Goal: Task Accomplishment & Management: Manage account settings

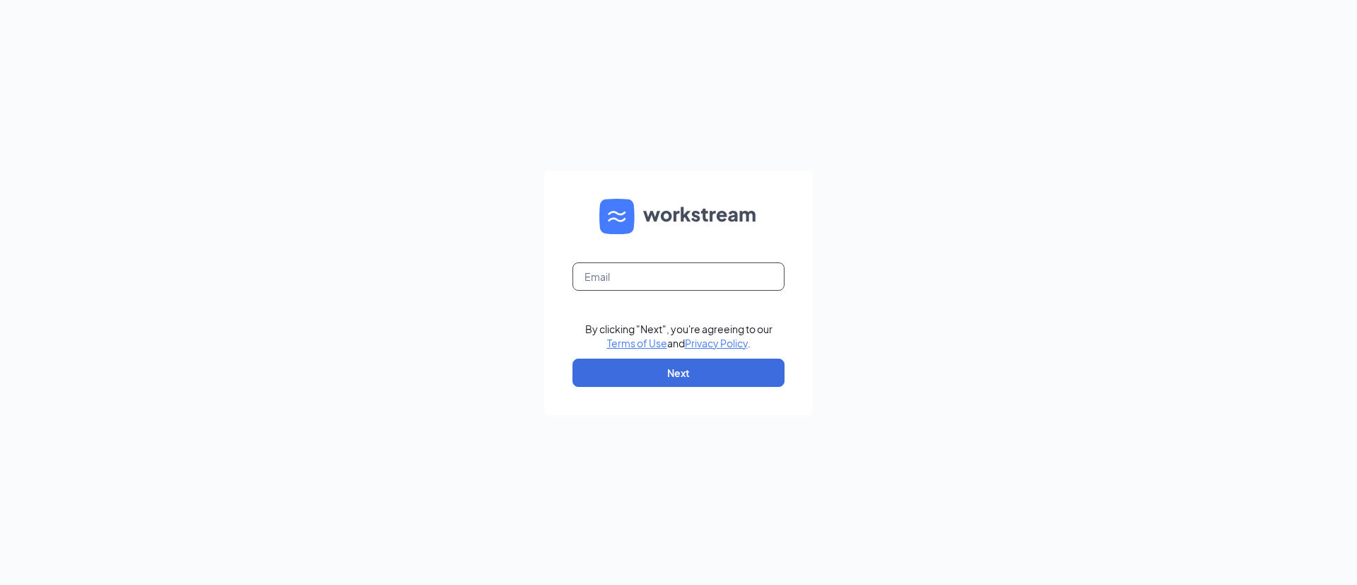
click at [654, 271] on input "text" at bounding box center [679, 276] width 212 height 28
type input "nate.robinson@cfahillsboro.com"
click at [674, 368] on button "Next" at bounding box center [679, 372] width 212 height 28
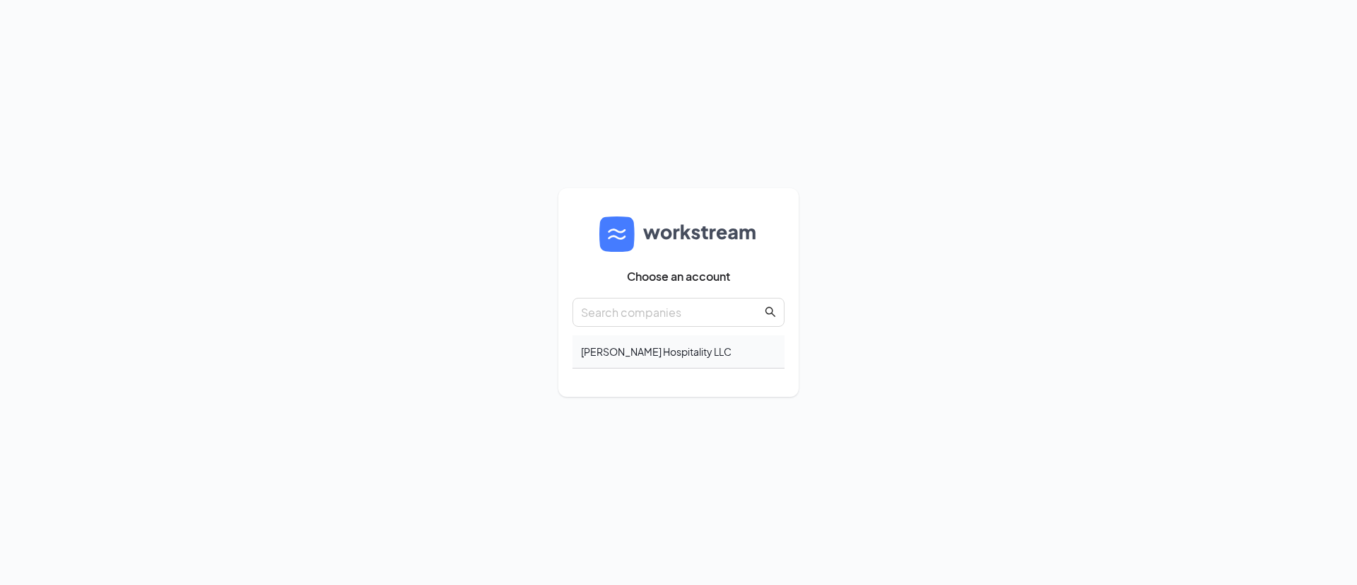
click at [636, 363] on div "[PERSON_NAME] Hospitality LLC" at bounding box center [679, 351] width 212 height 33
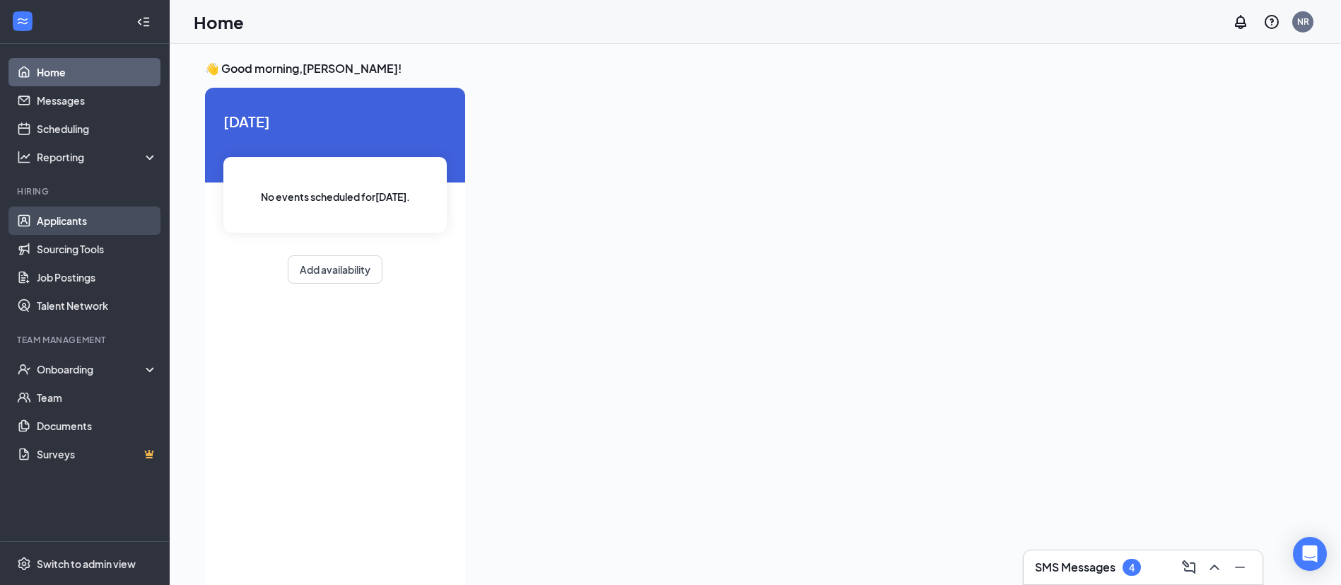
click at [80, 218] on link "Applicants" at bounding box center [97, 220] width 121 height 28
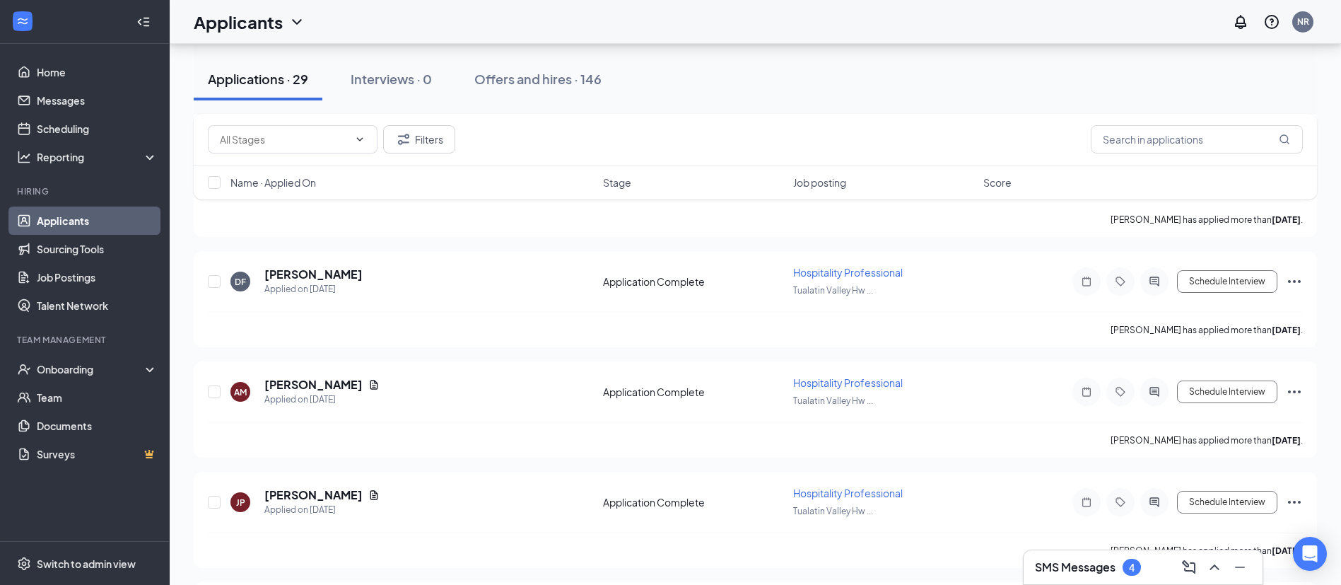
scroll to position [1143, 0]
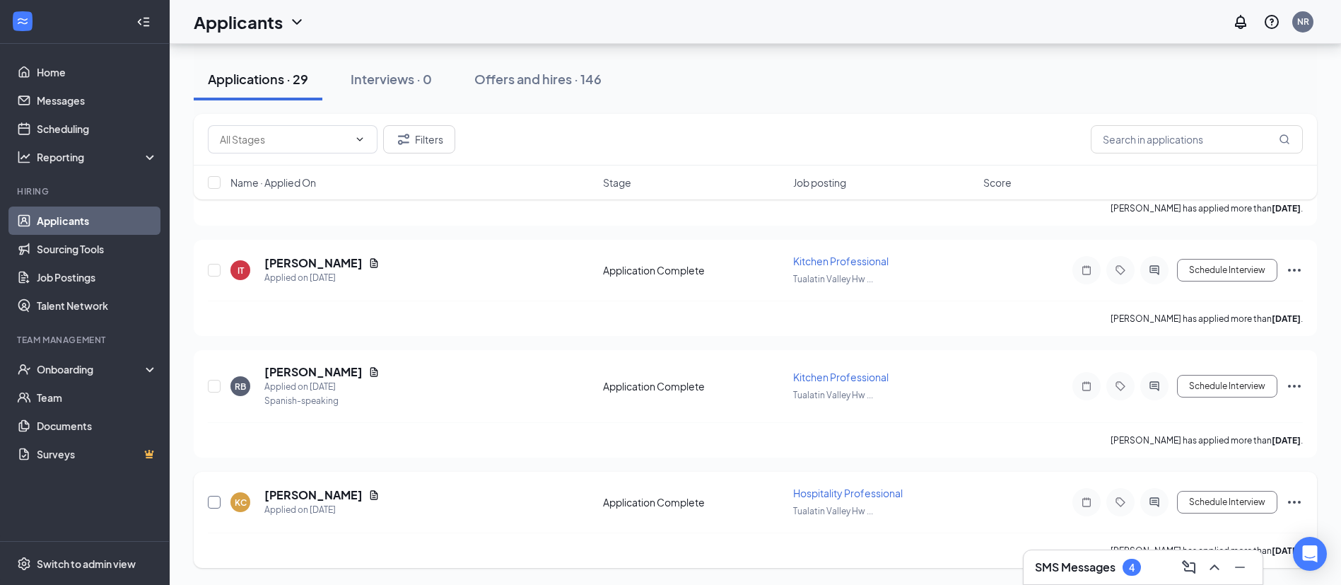
click at [216, 505] on input "checkbox" at bounding box center [214, 501] width 13 height 13
checkbox input "true"
click at [214, 388] on input "checkbox" at bounding box center [214, 386] width 13 height 13
checkbox input "true"
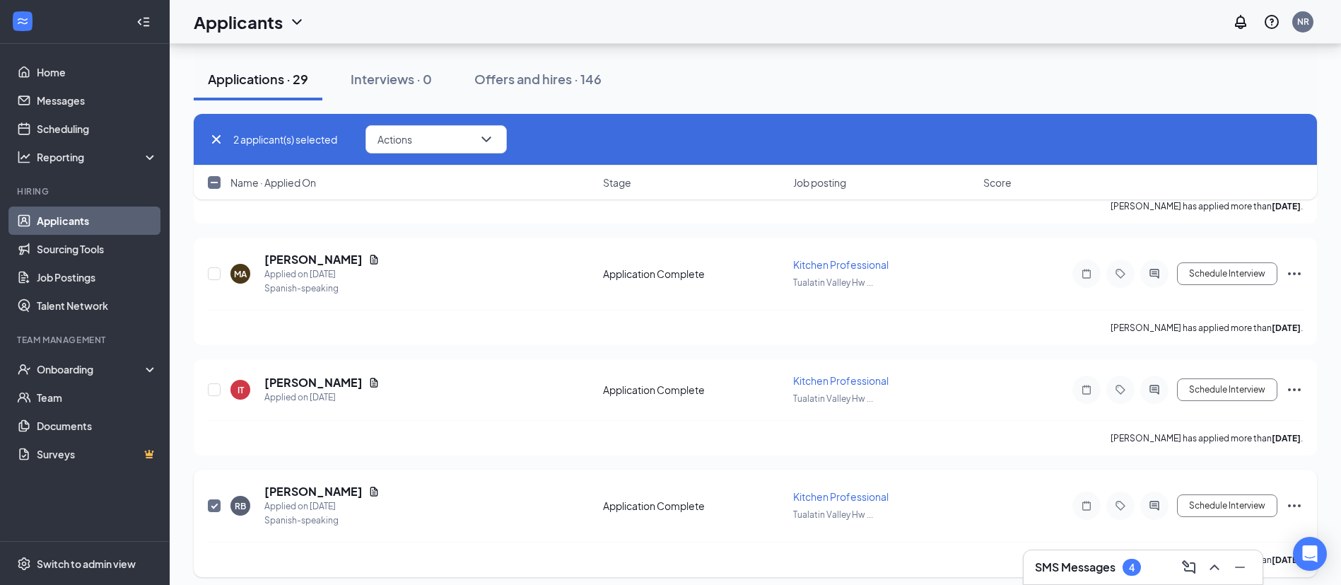
scroll to position [2820, 0]
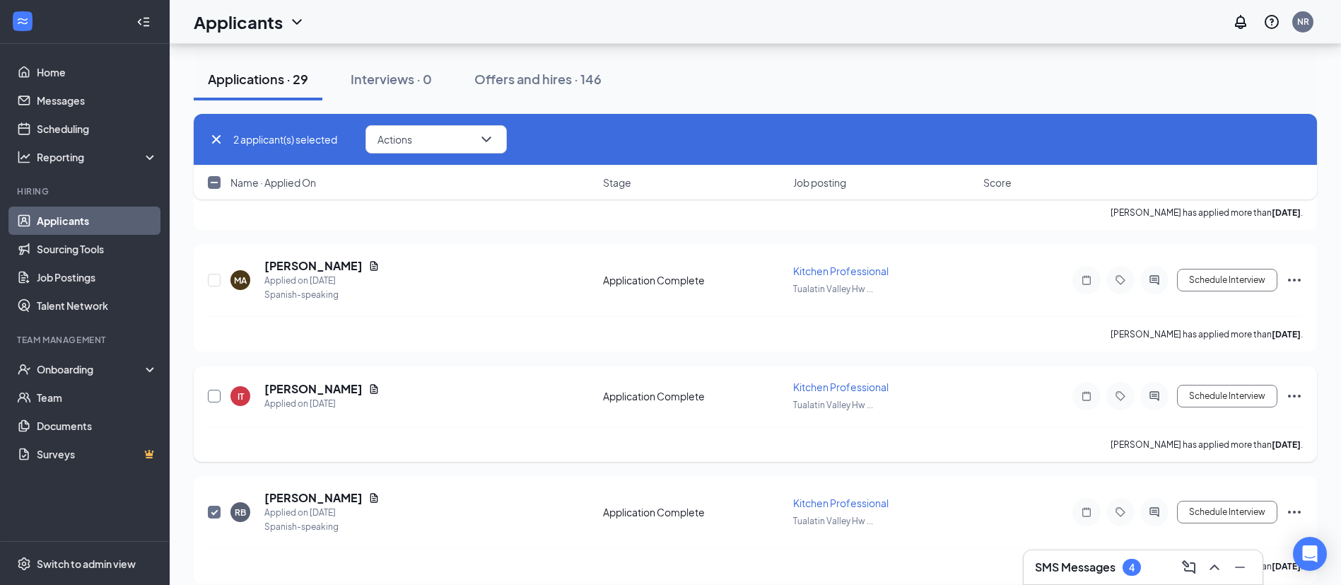
click at [210, 401] on input "checkbox" at bounding box center [214, 395] width 13 height 13
checkbox input "true"
click at [212, 283] on input "checkbox" at bounding box center [214, 280] width 13 height 13
checkbox input "true"
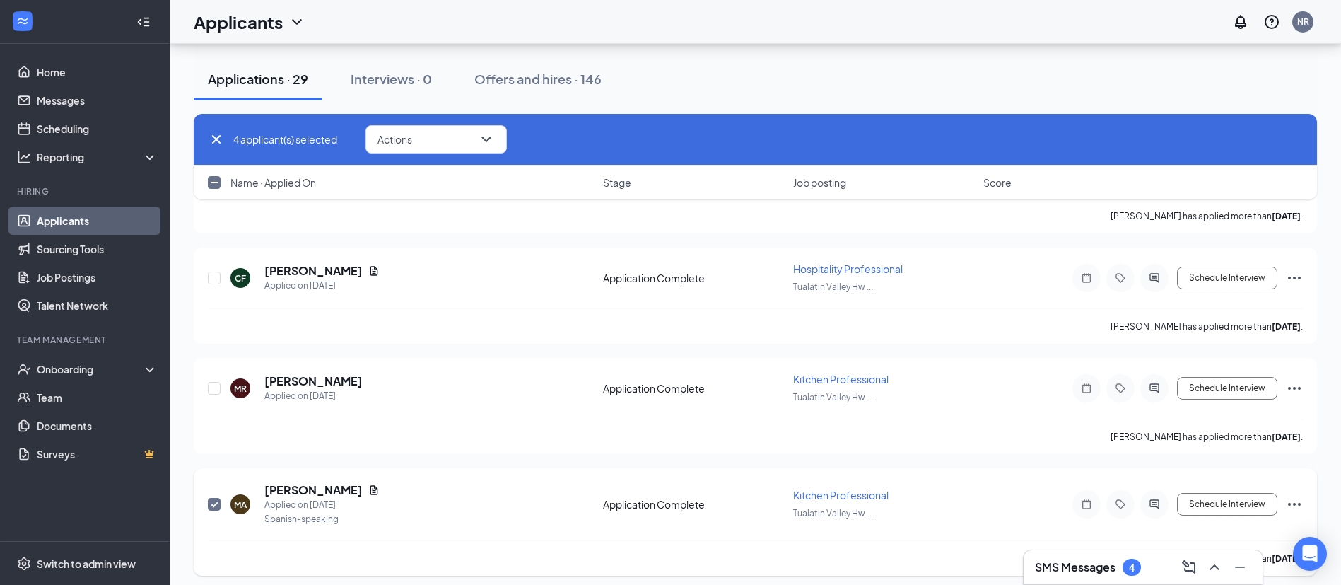
scroll to position [2589, 0]
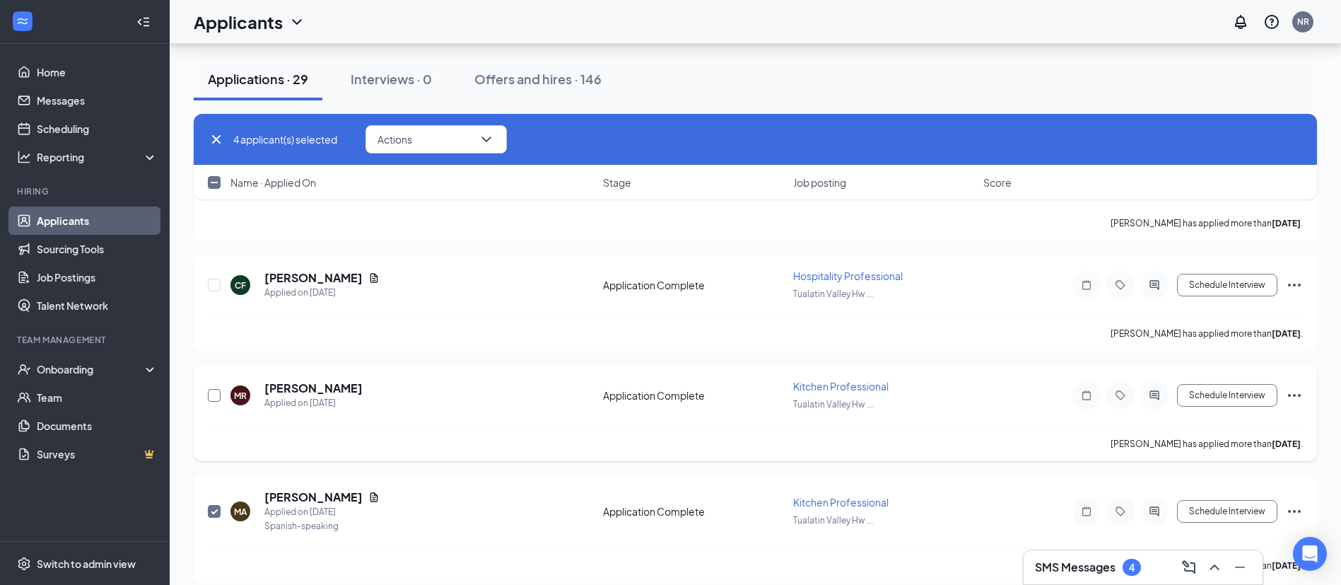
click at [209, 400] on input "checkbox" at bounding box center [214, 395] width 13 height 13
checkbox input "true"
click at [213, 283] on input "checkbox" at bounding box center [214, 284] width 13 height 13
checkbox input "true"
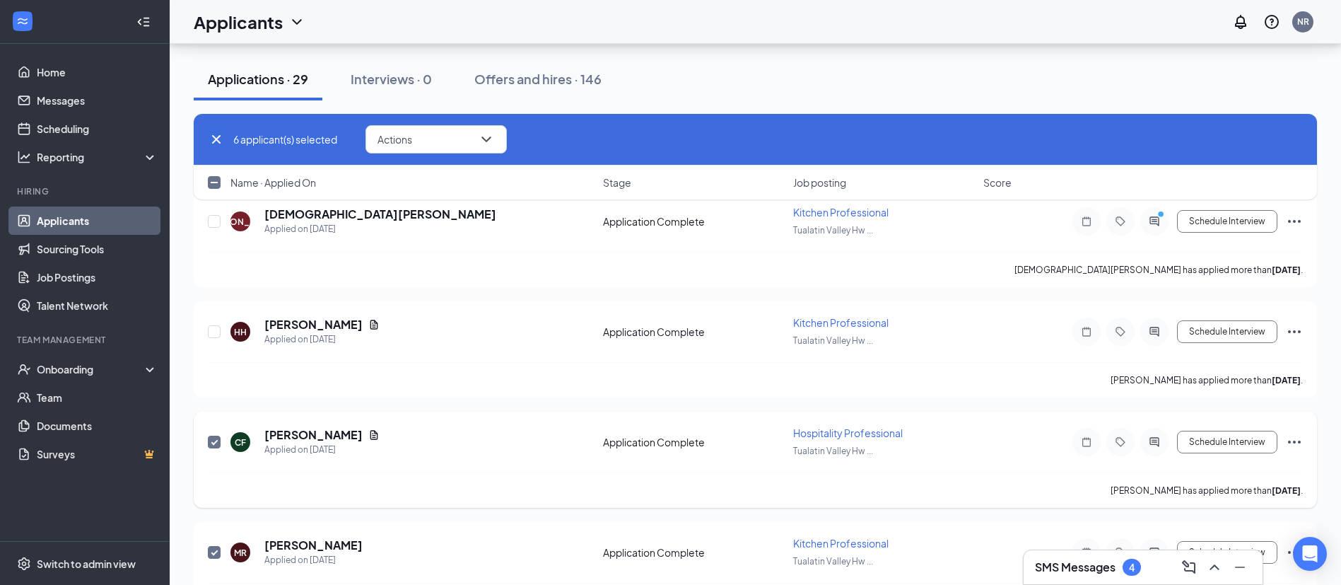
scroll to position [2430, 0]
click at [220, 330] on input "checkbox" at bounding box center [214, 333] width 13 height 13
checkbox input "true"
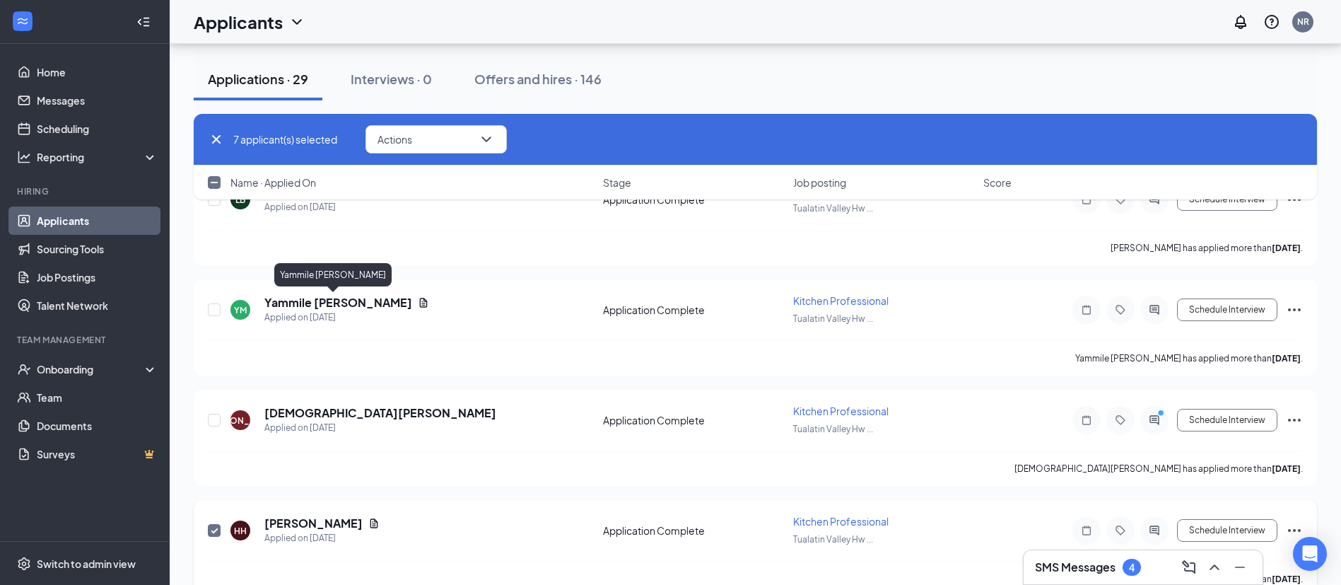
scroll to position [2235, 0]
click at [209, 422] on input "checkbox" at bounding box center [214, 418] width 13 height 13
checkbox input "true"
click at [216, 312] on input "checkbox" at bounding box center [214, 308] width 13 height 13
checkbox input "true"
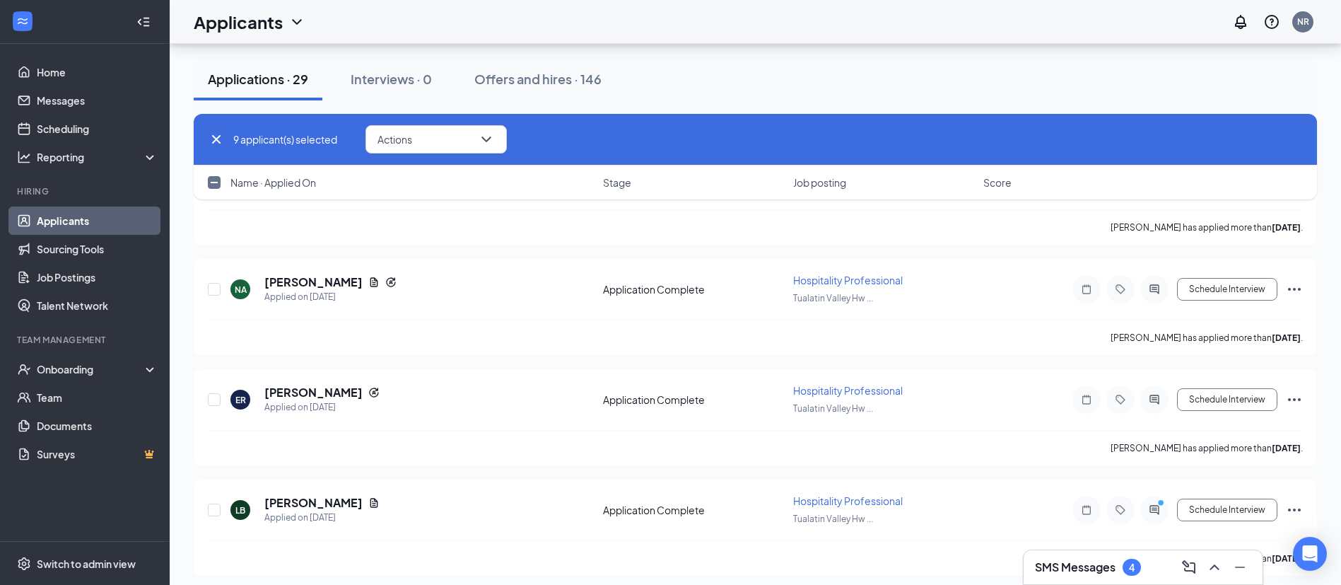
scroll to position [1913, 0]
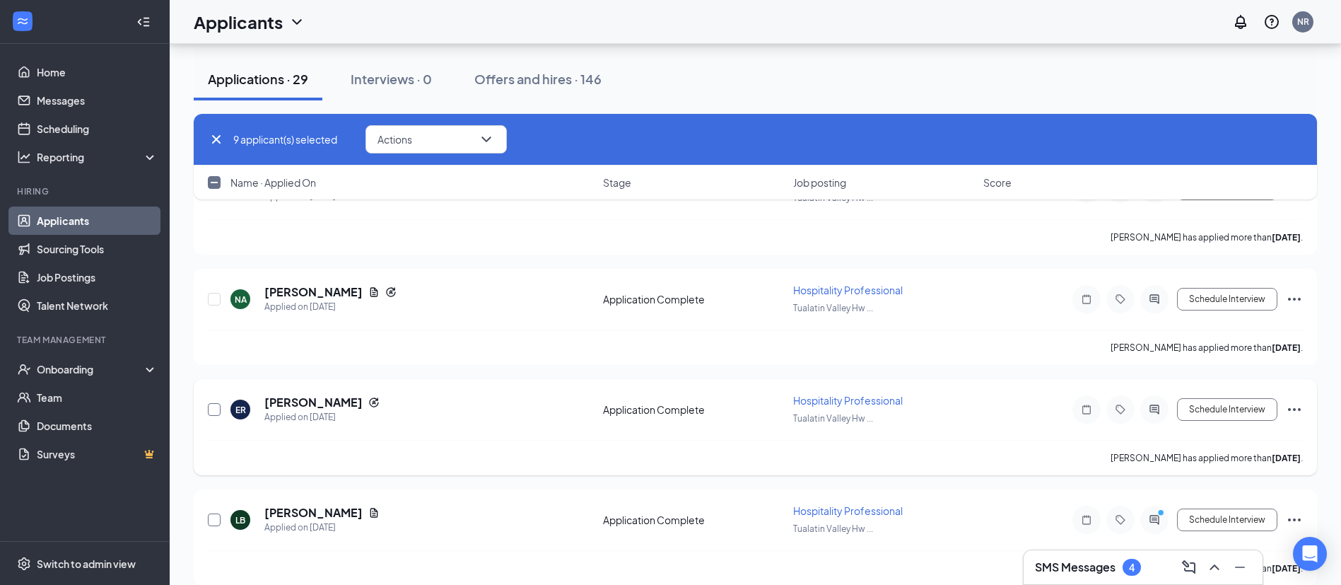
click at [215, 519] on input "checkbox" at bounding box center [214, 519] width 13 height 13
checkbox input "true"
click at [212, 404] on input "checkbox" at bounding box center [214, 409] width 13 height 13
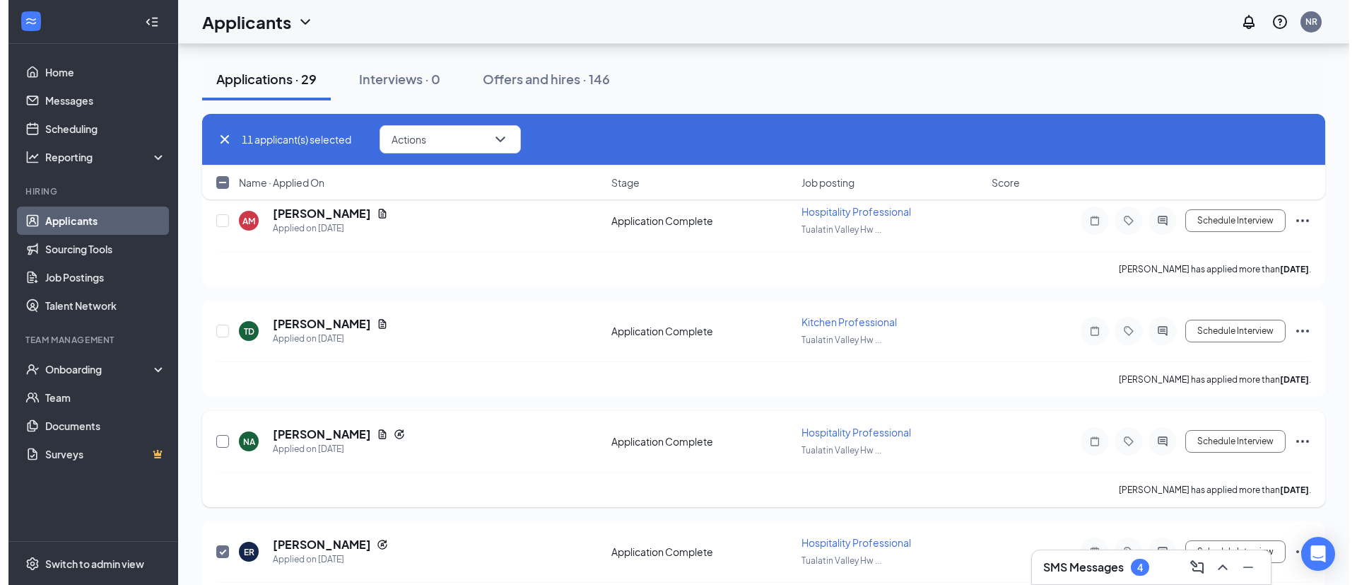
scroll to position [1764, 0]
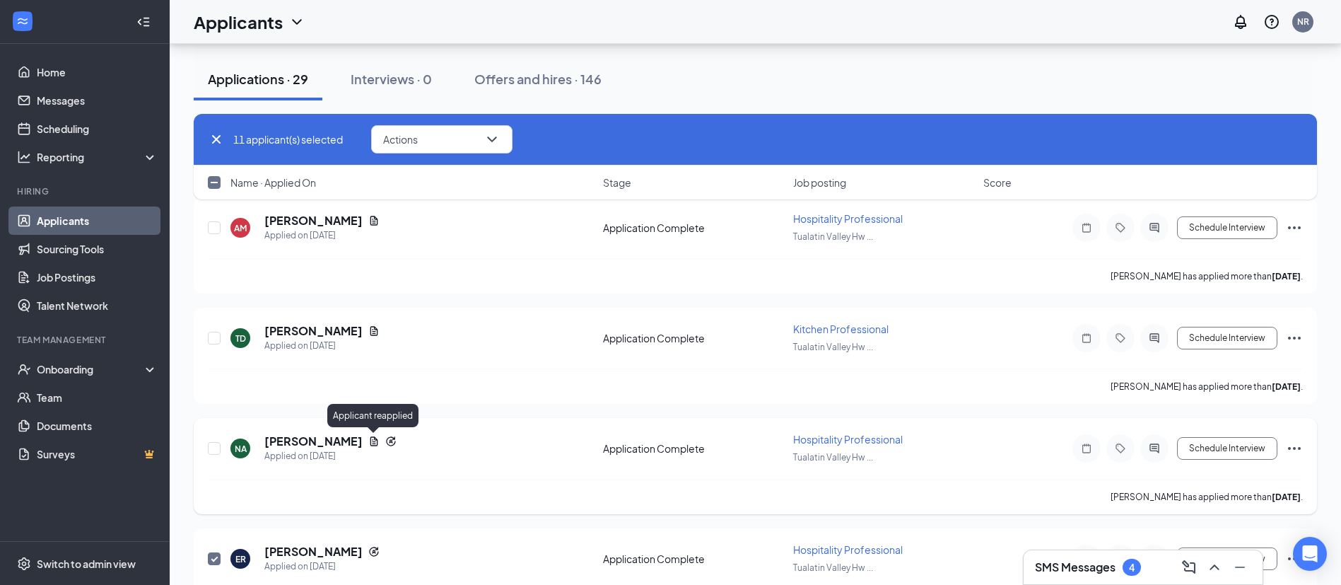
click at [385, 444] on icon "Reapply" at bounding box center [390, 440] width 11 height 11
click at [385, 438] on icon "Reapply" at bounding box center [390, 440] width 11 height 11
click at [307, 440] on h5 "Nathan Adams" at bounding box center [313, 441] width 98 height 16
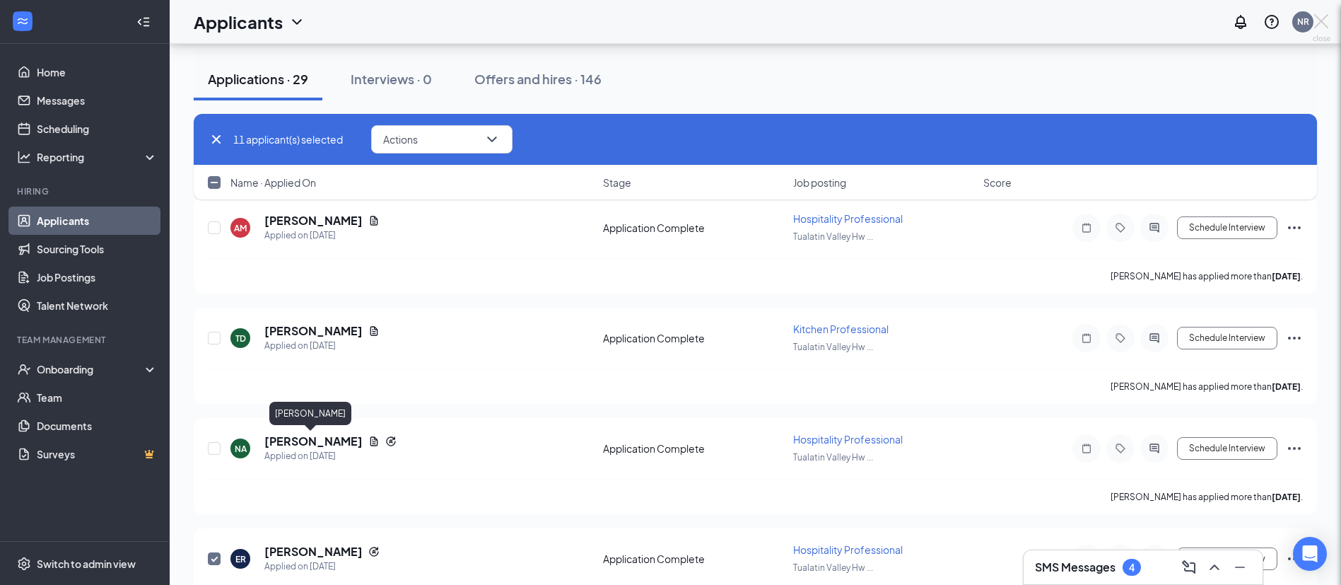
checkbox input "false"
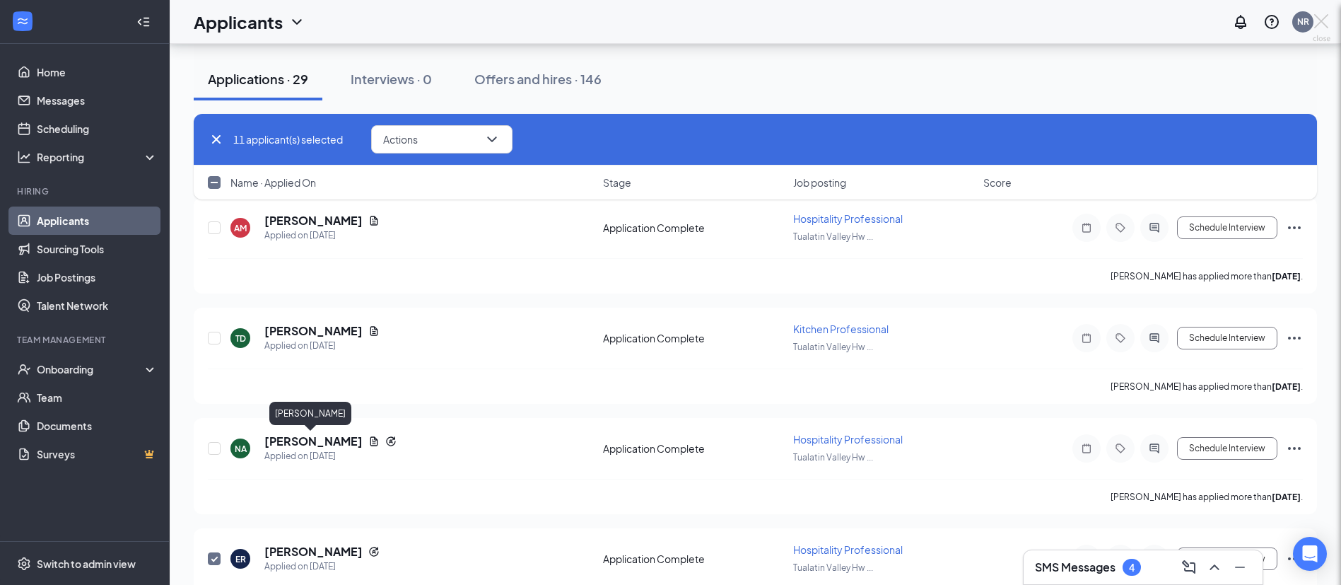
checkbox input "false"
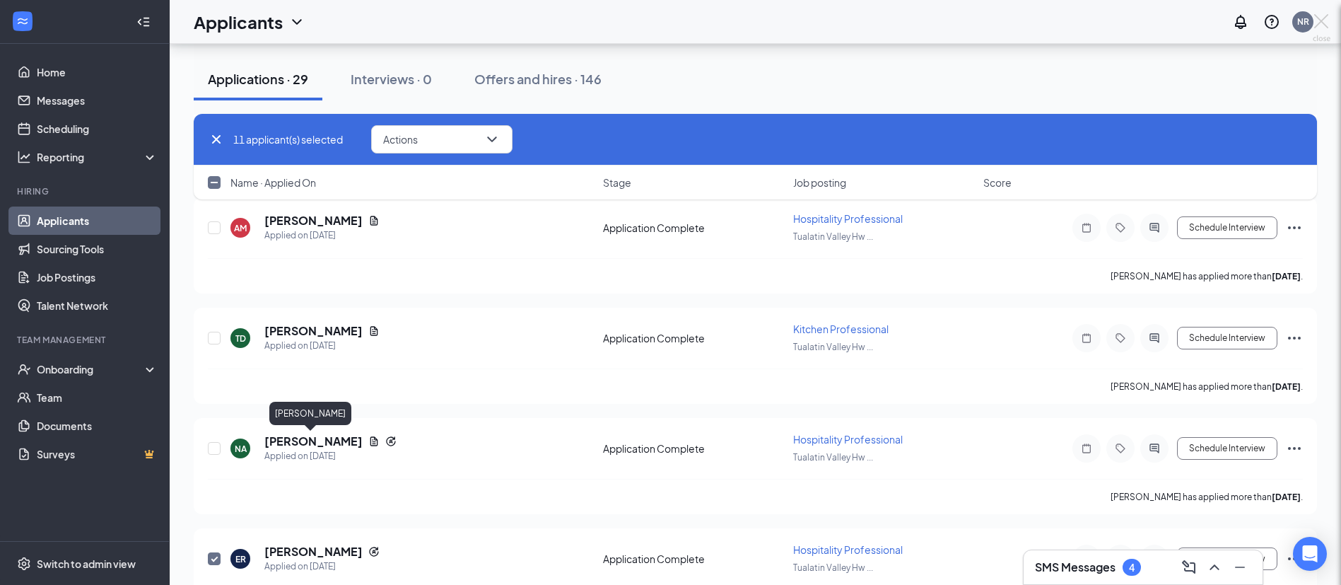
checkbox input "false"
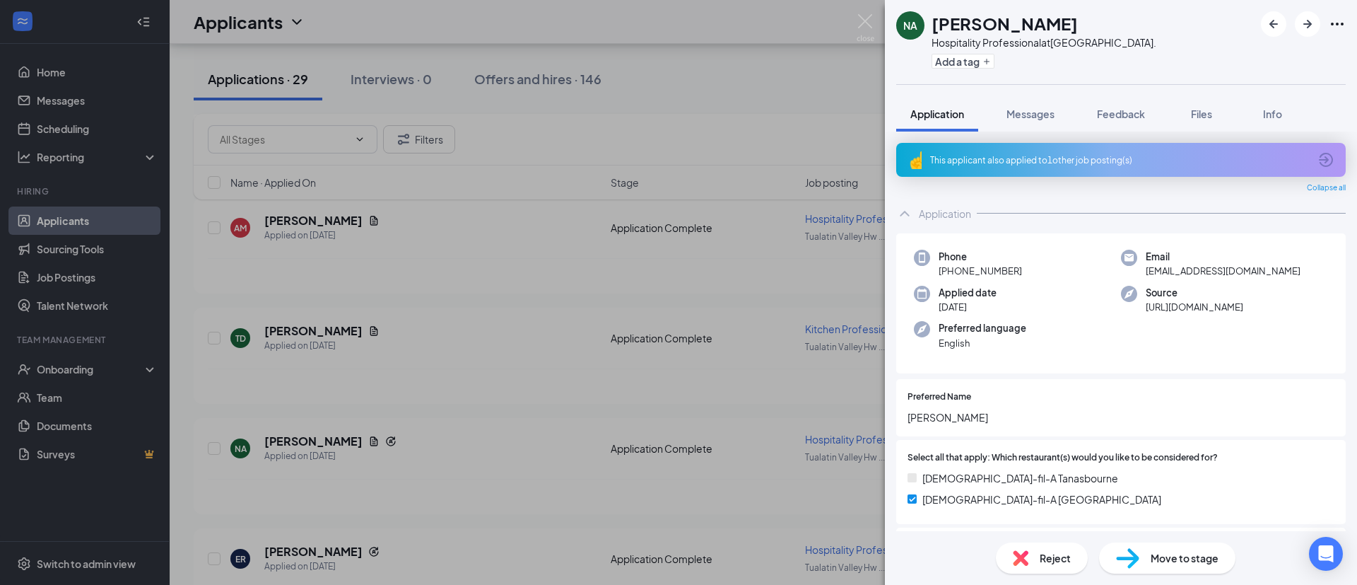
click at [1047, 161] on div "This applicant also applied to 1 other job posting(s)" at bounding box center [1119, 160] width 379 height 12
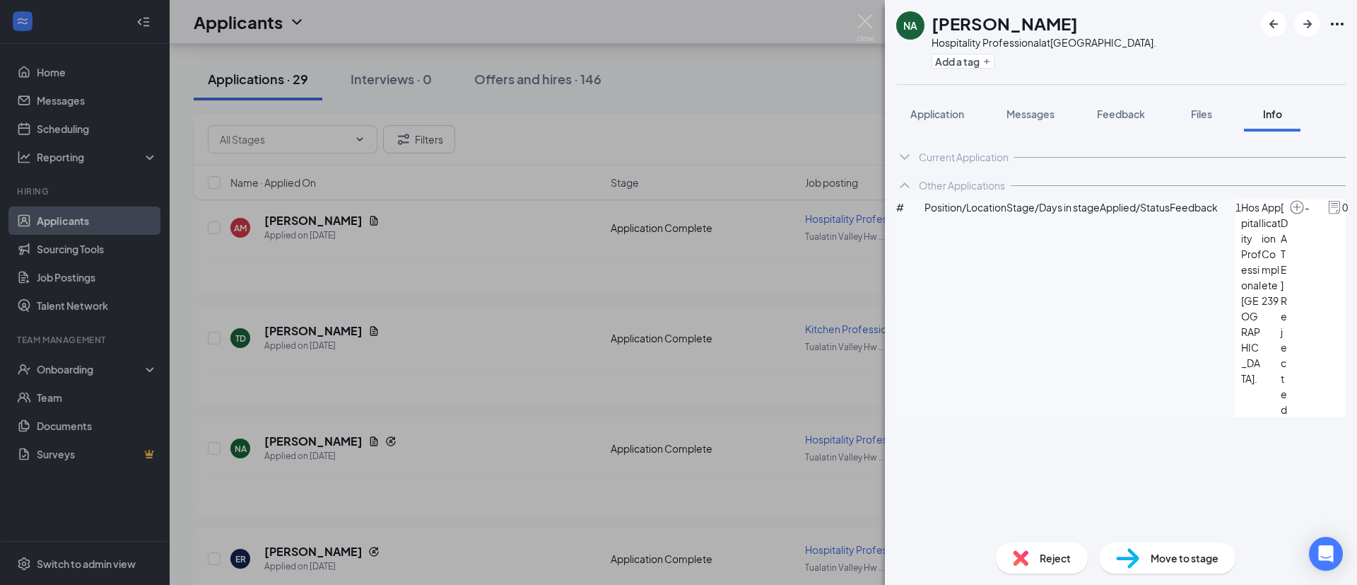
click at [453, 399] on div "NA Nathan Adams Hospitality Professional at Tualatin Valley Hwy & 67th Ave. Add…" at bounding box center [678, 292] width 1357 height 585
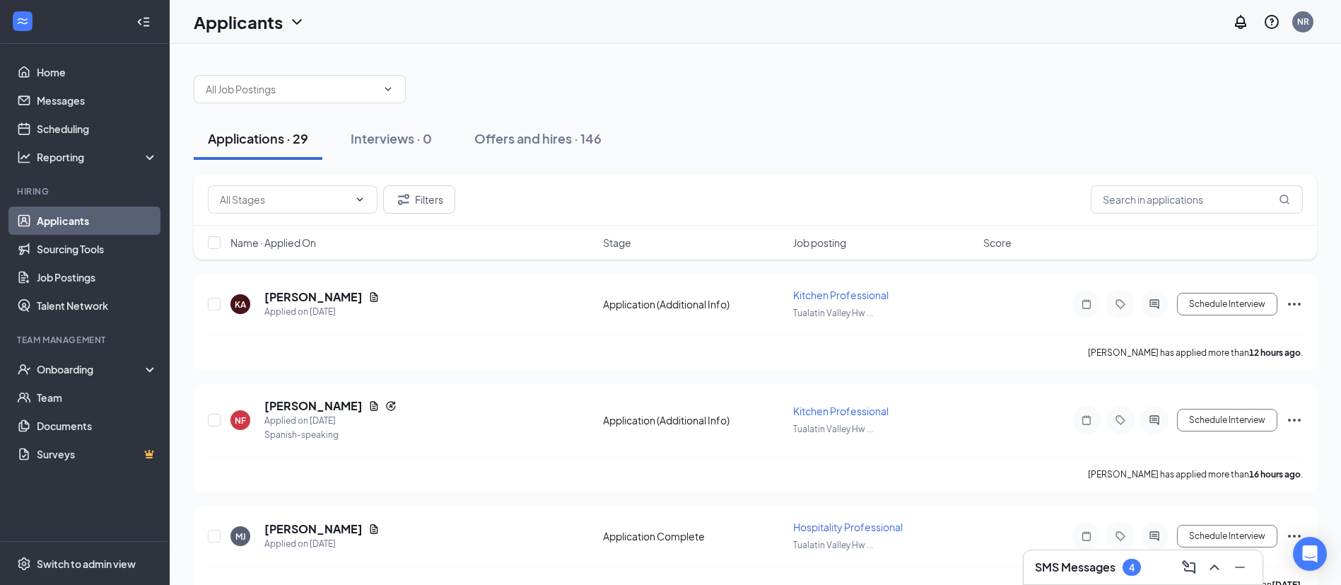
click at [1079, 558] on div "SMS Messages 4" at bounding box center [1088, 566] width 106 height 17
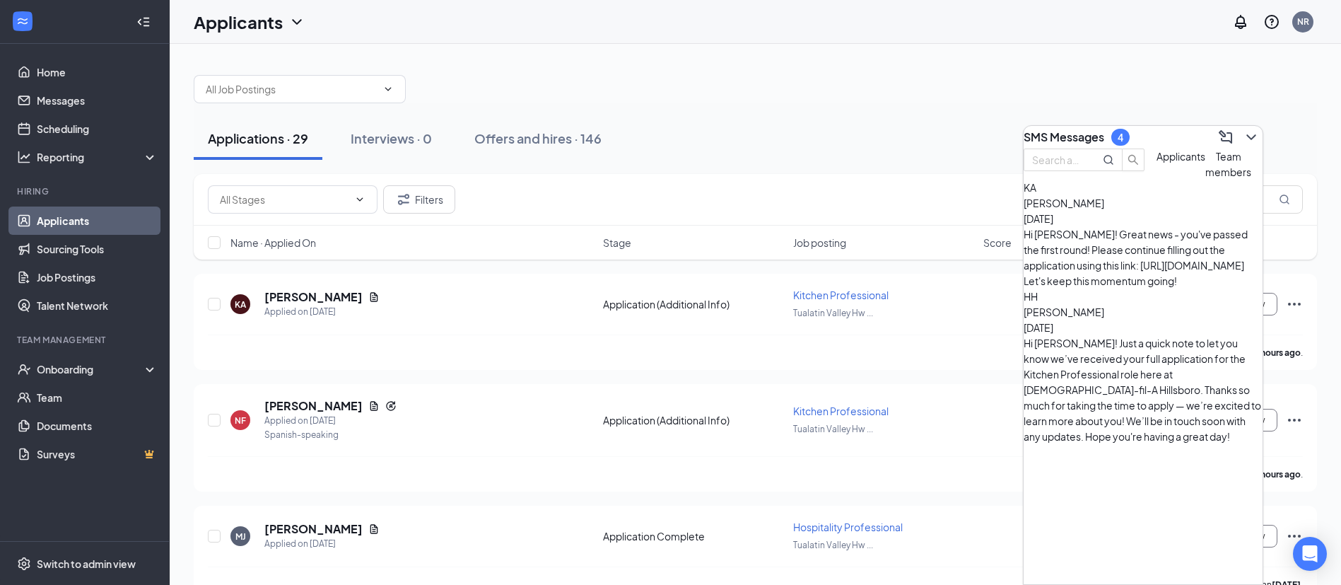
click at [1185, 226] on div "Kasie Allen Sep 15" at bounding box center [1142, 210] width 239 height 31
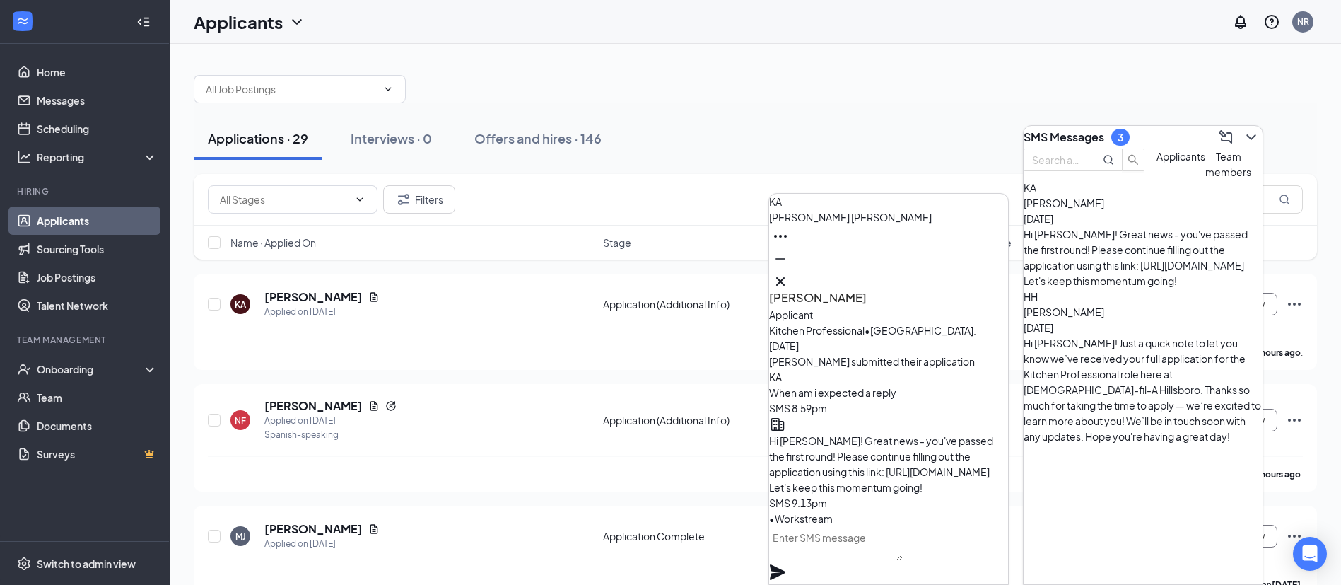
click at [1183, 304] on div "Hailey Hicks Sep 6" at bounding box center [1142, 319] width 239 height 31
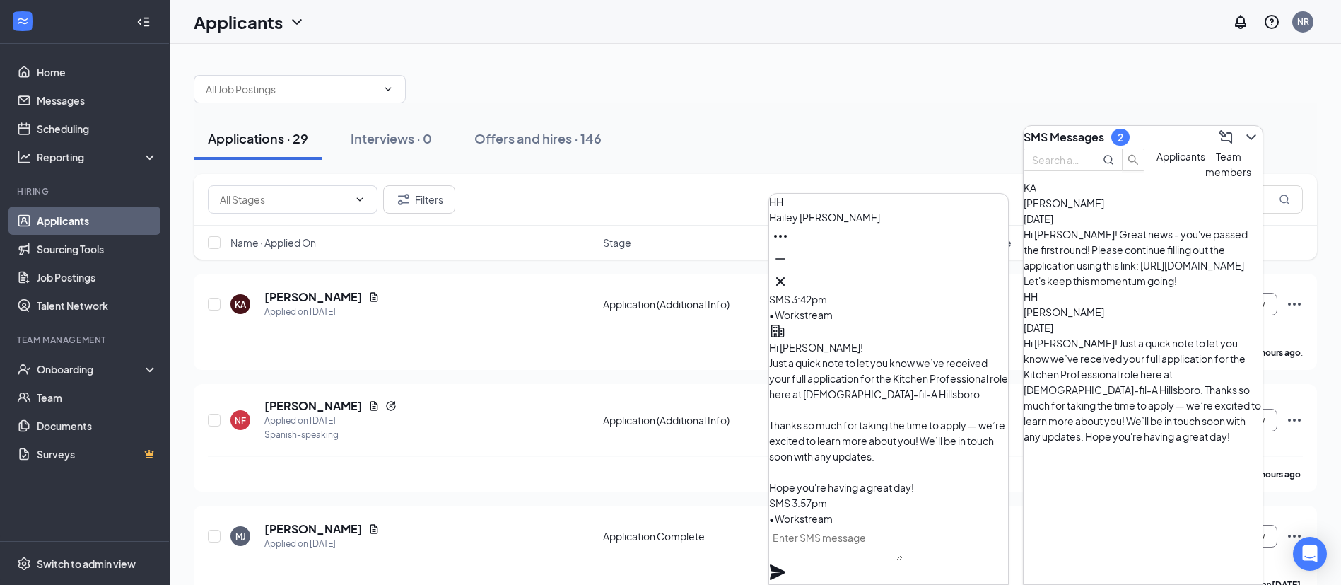
click at [1205, 178] on span "Team members" at bounding box center [1228, 164] width 46 height 28
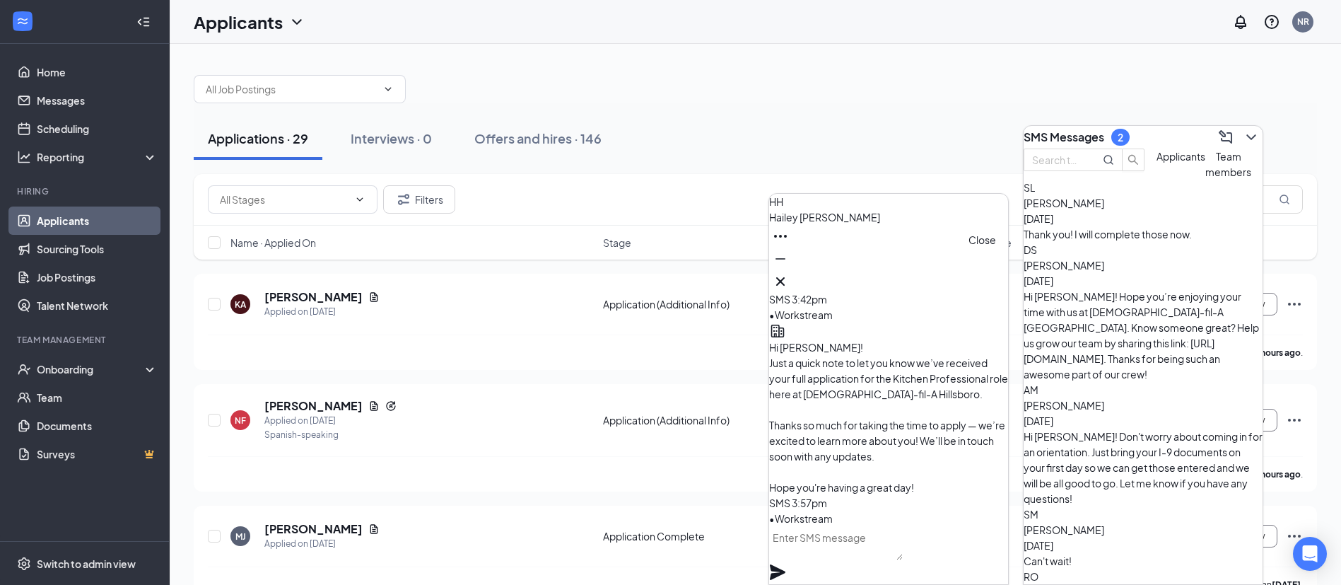
click at [789, 279] on icon "Cross" at bounding box center [780, 281] width 17 height 17
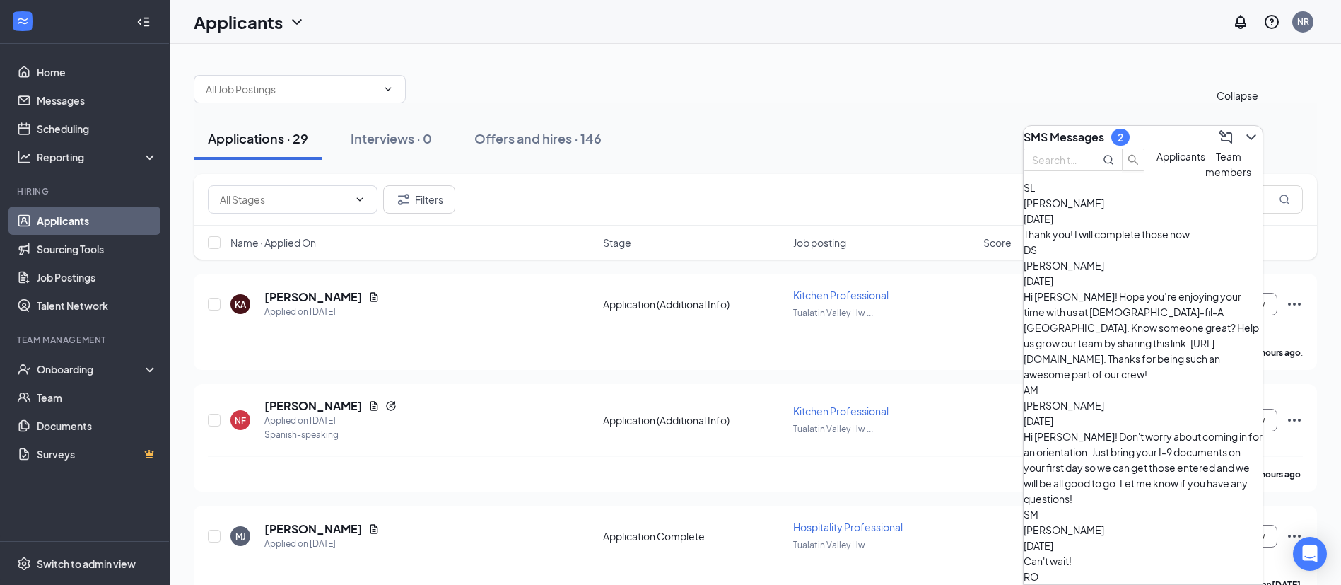
click at [1243, 138] on icon "ChevronDown" at bounding box center [1251, 137] width 17 height 17
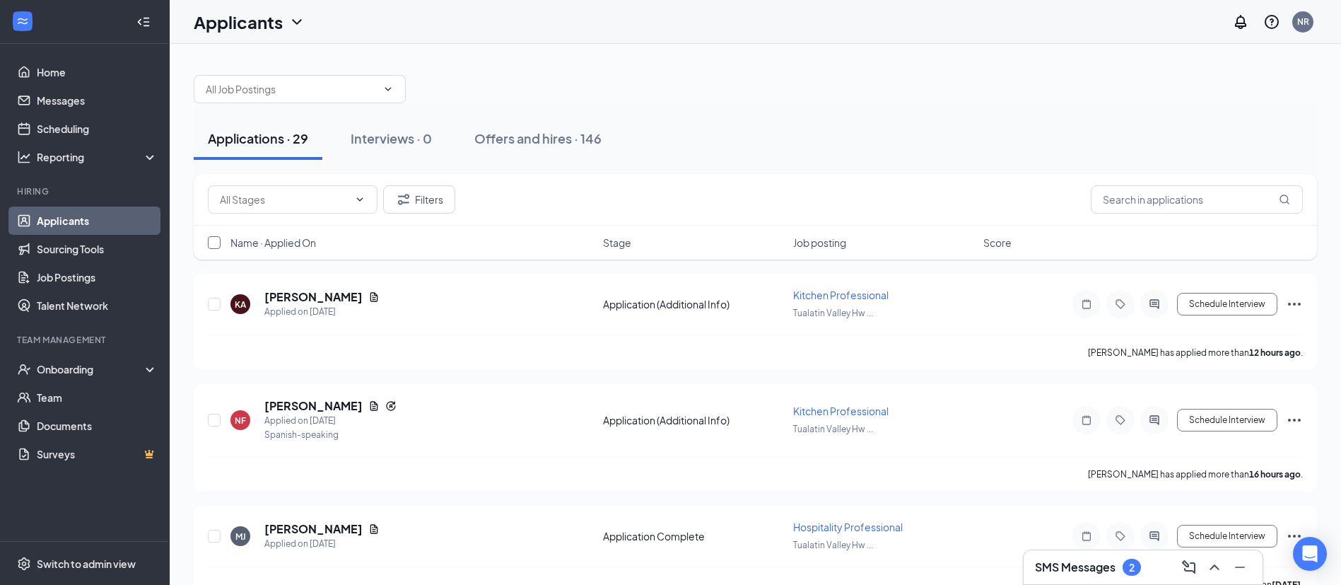
click at [211, 245] on input "checkbox" at bounding box center [214, 242] width 13 height 13
checkbox input "true"
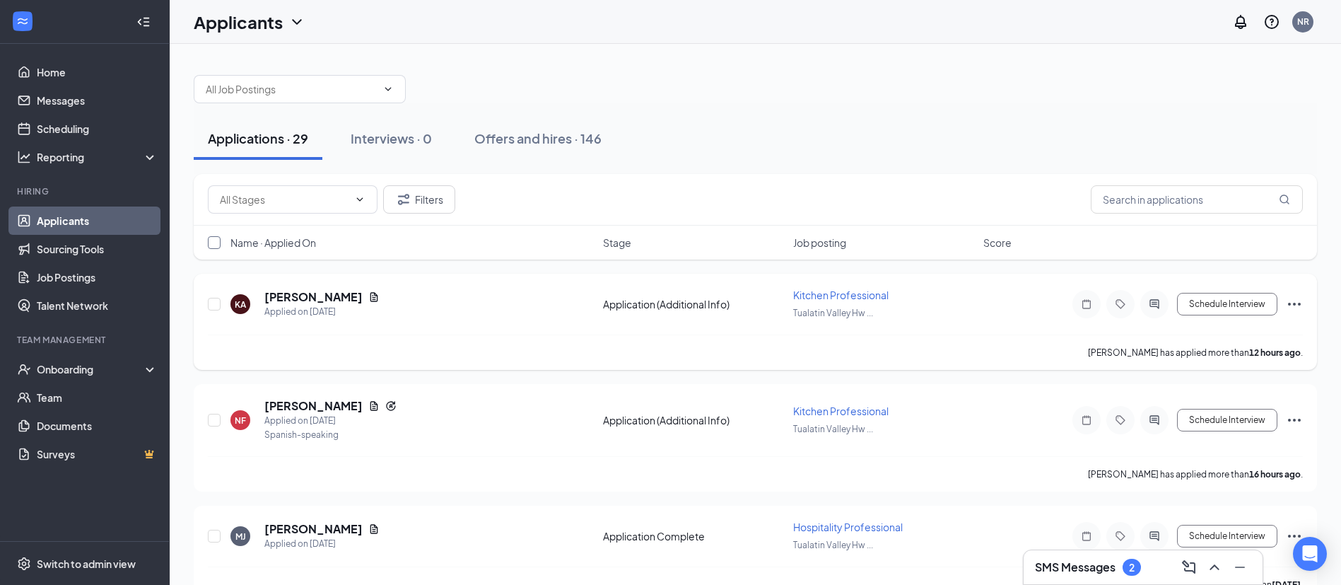
checkbox input "true"
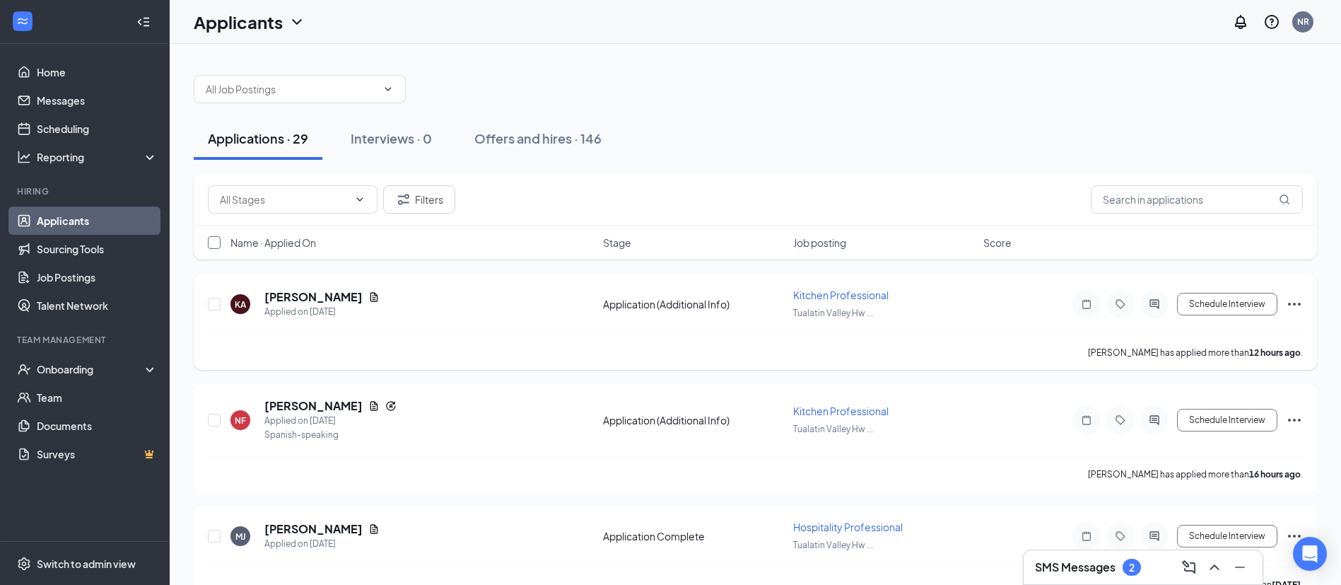
checkbox input "true"
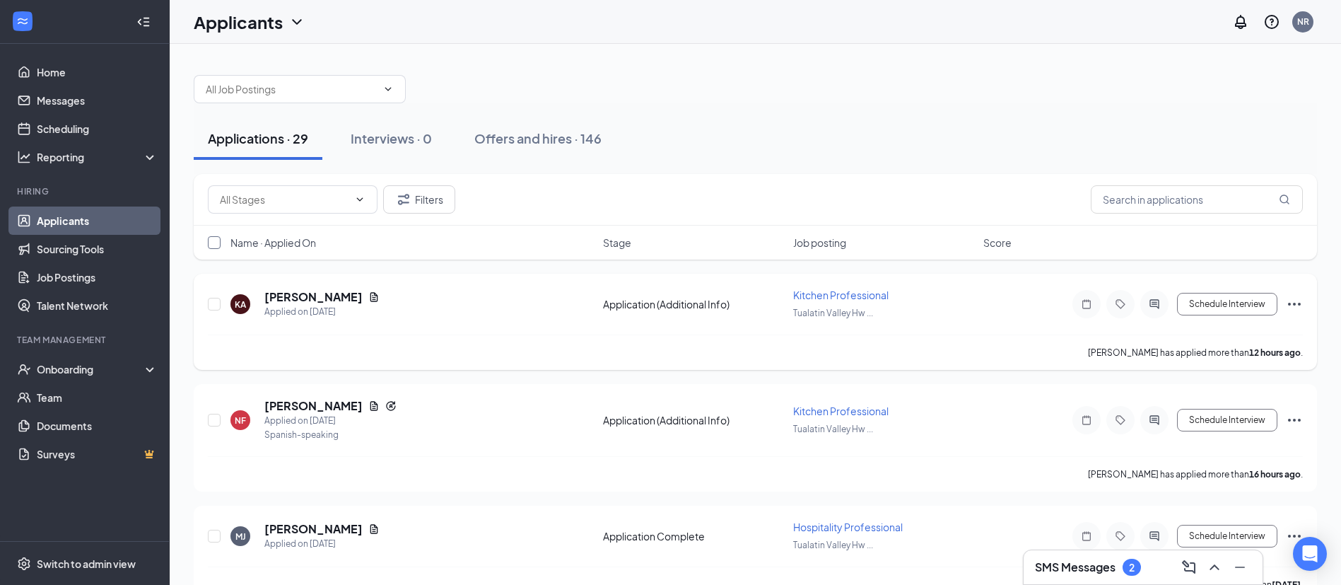
checkbox input "true"
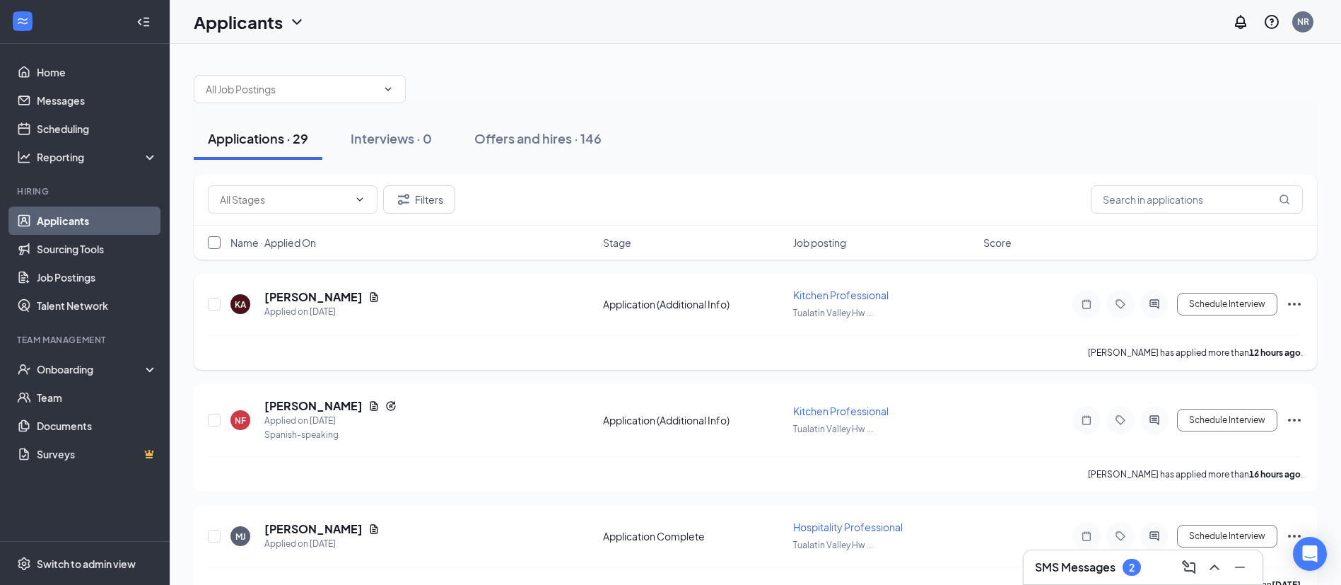
checkbox input "true"
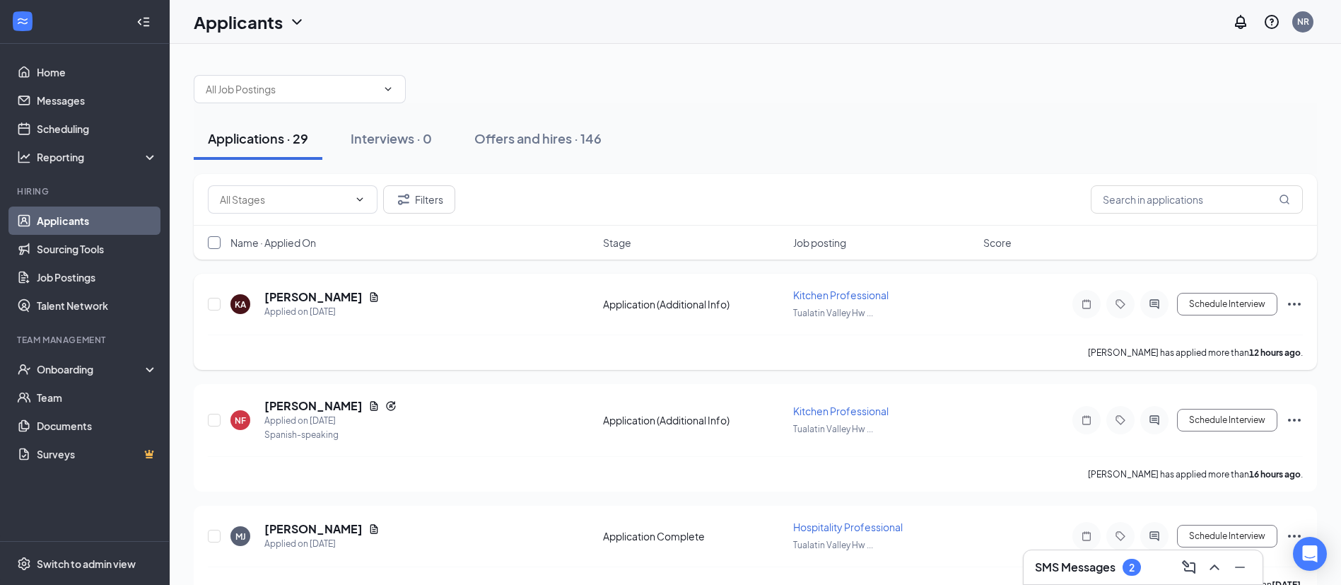
checkbox input "true"
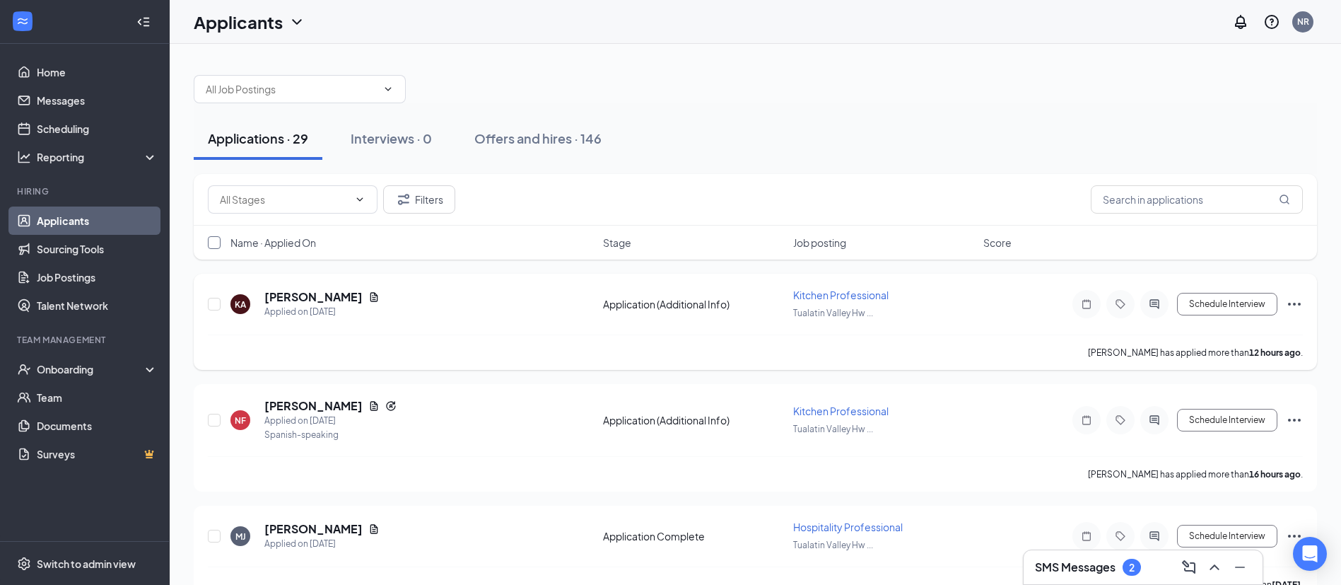
checkbox input "true"
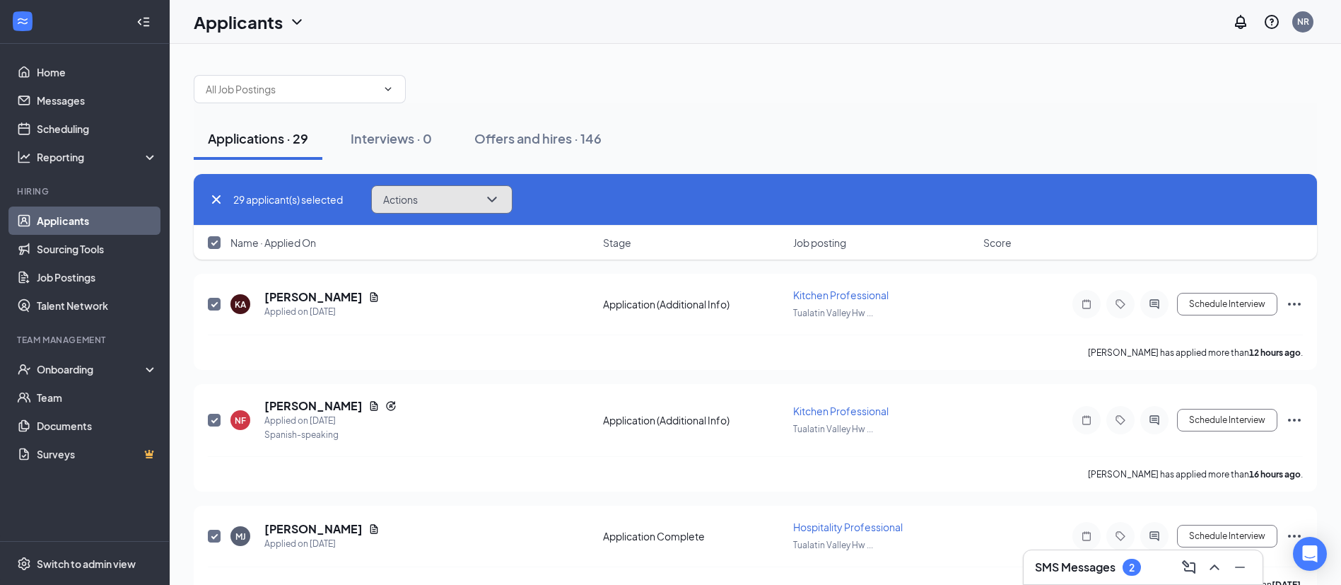
click at [469, 206] on button "Actions" at bounding box center [441, 199] width 141 height 28
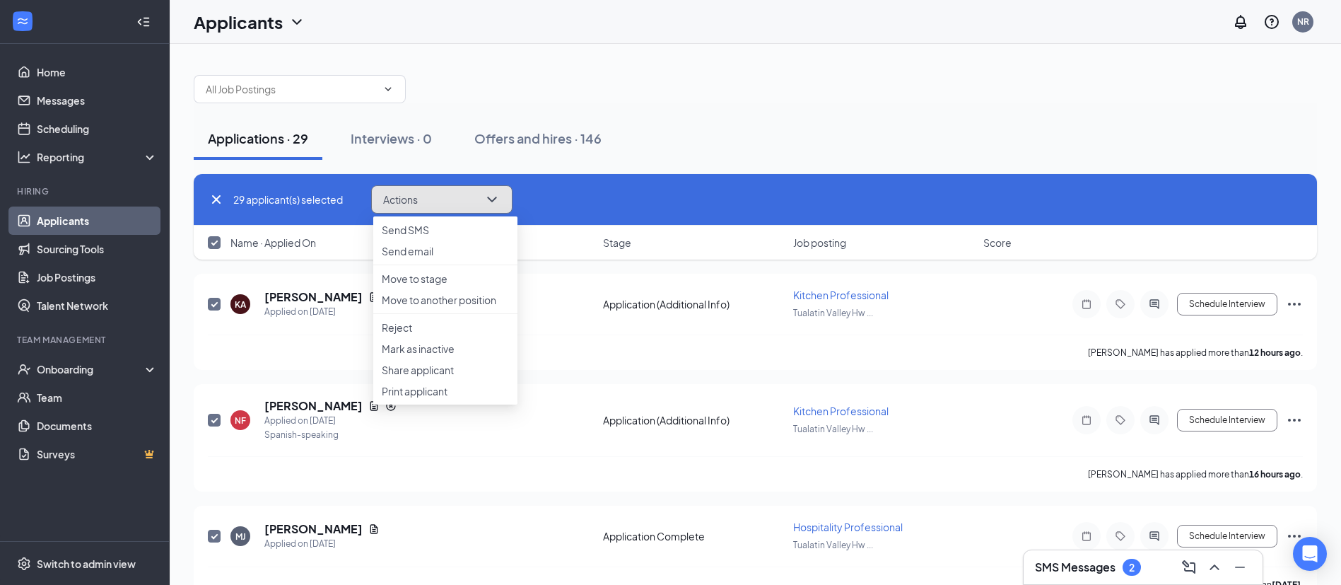
click at [489, 199] on icon "ChevronDown" at bounding box center [491, 199] width 17 height 17
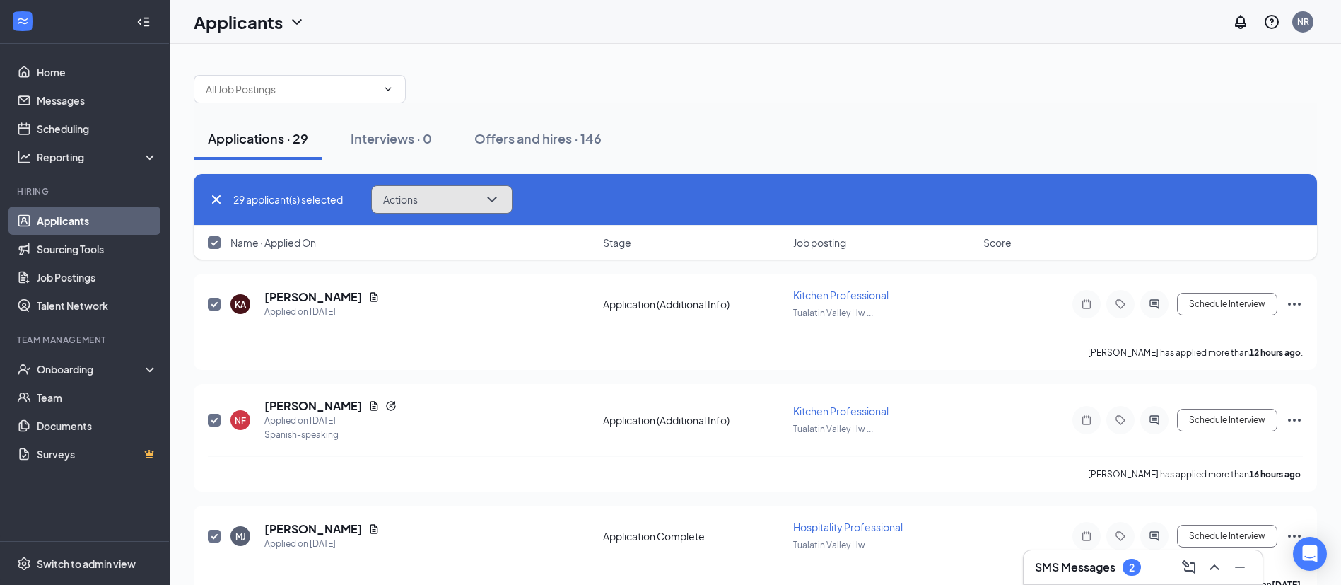
click at [489, 199] on icon "ChevronDown" at bounding box center [491, 199] width 17 height 17
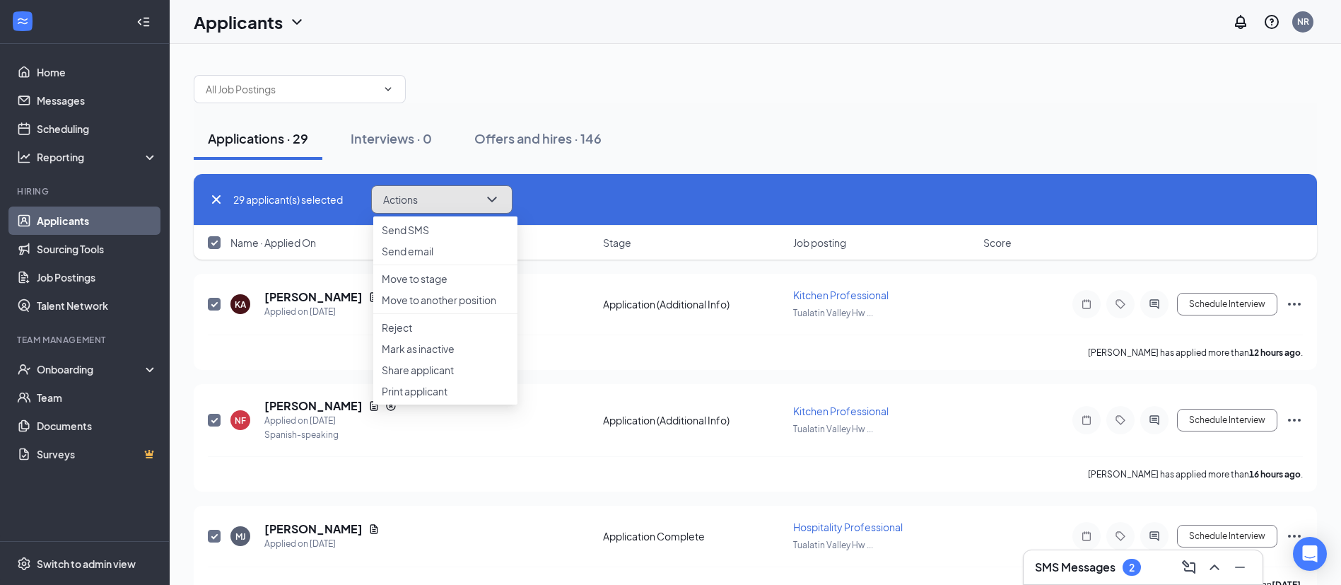
click at [477, 201] on button "Actions" at bounding box center [441, 199] width 141 height 28
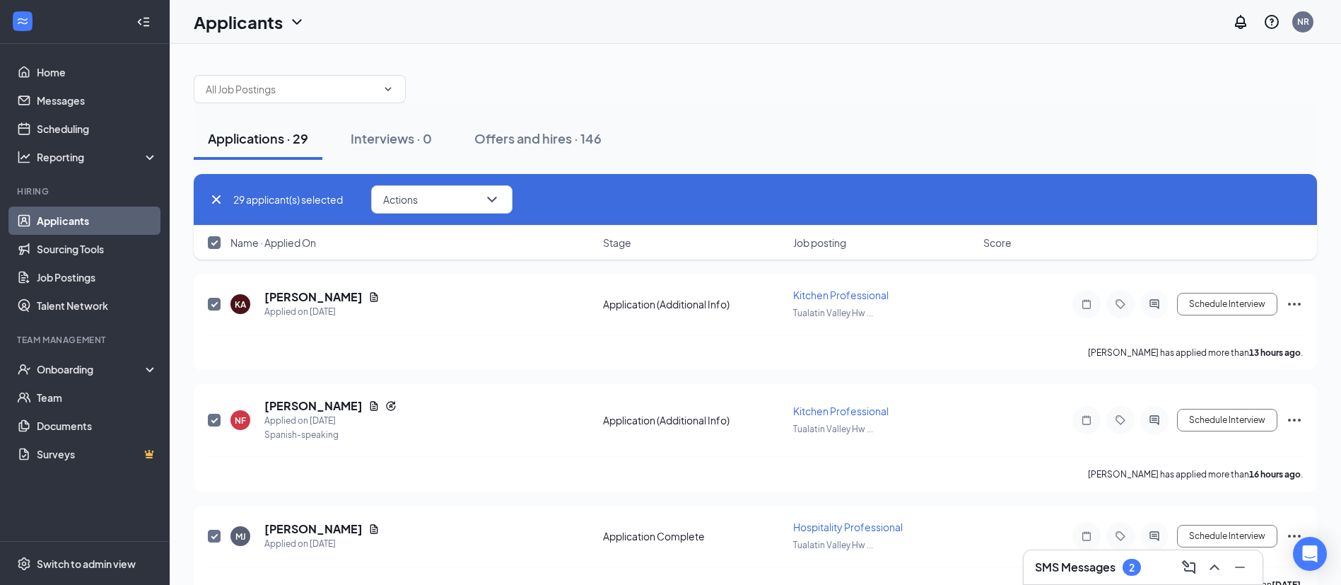
click at [212, 245] on input "checkbox" at bounding box center [214, 242] width 13 height 13
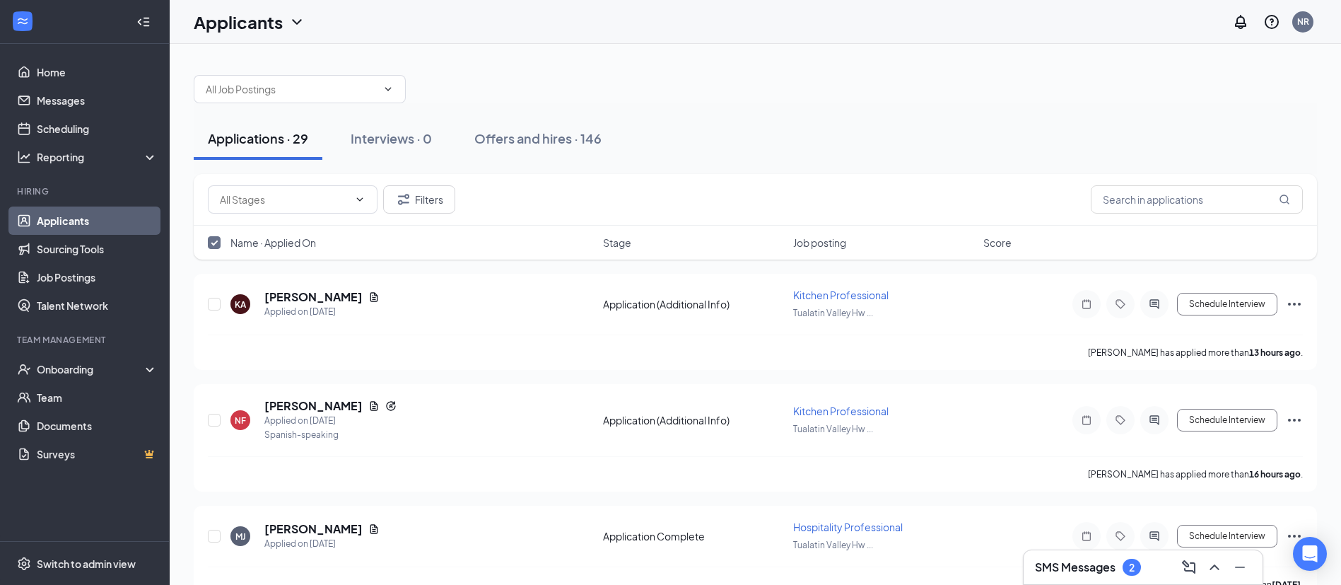
checkbox input "false"
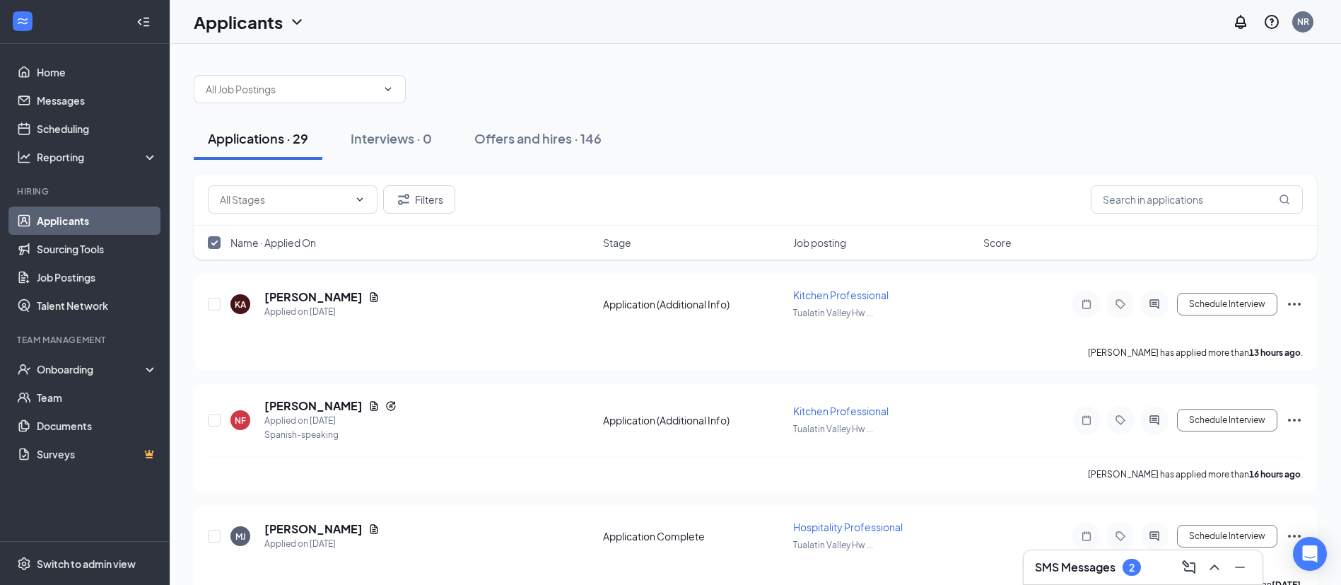
checkbox input "false"
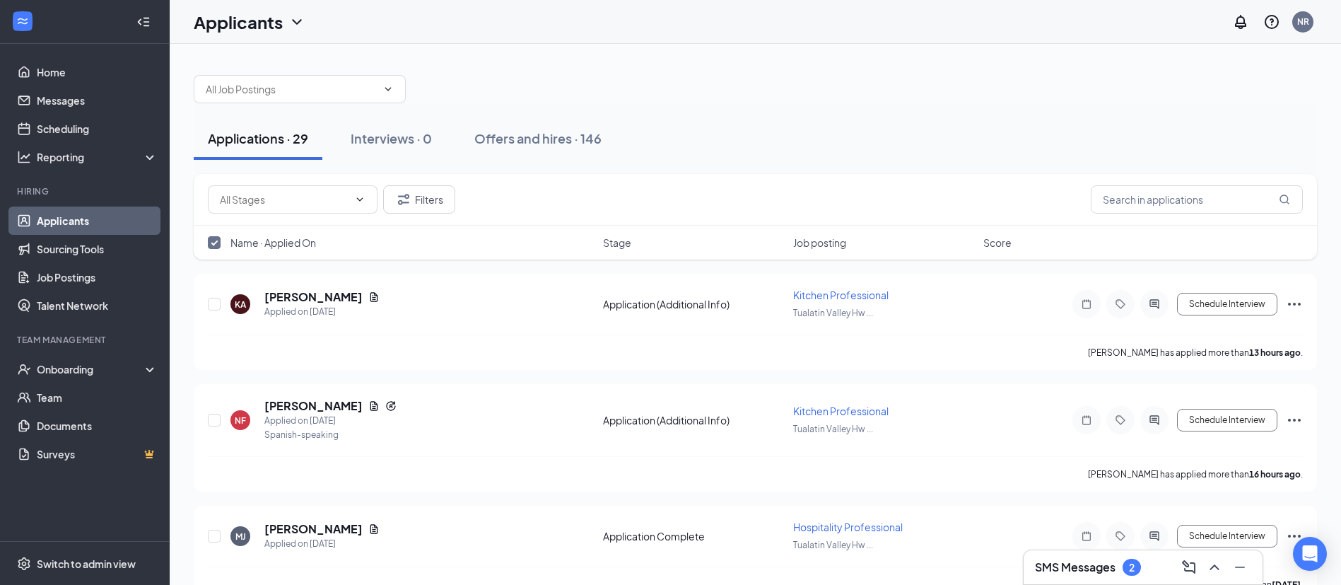
checkbox input "false"
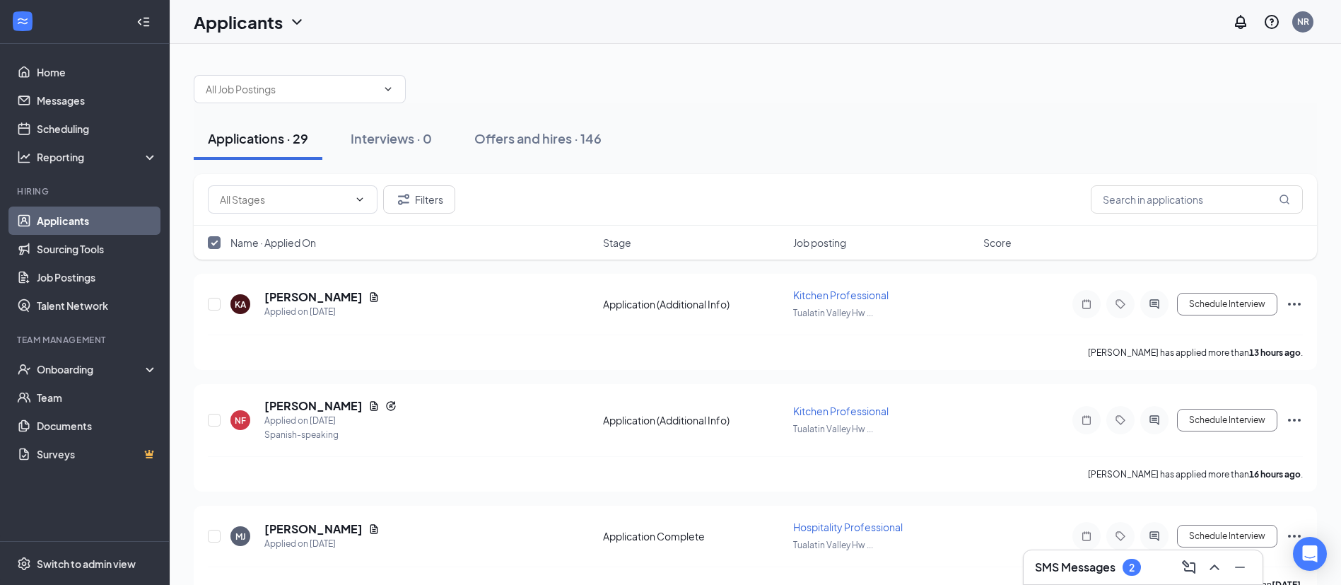
checkbox input "false"
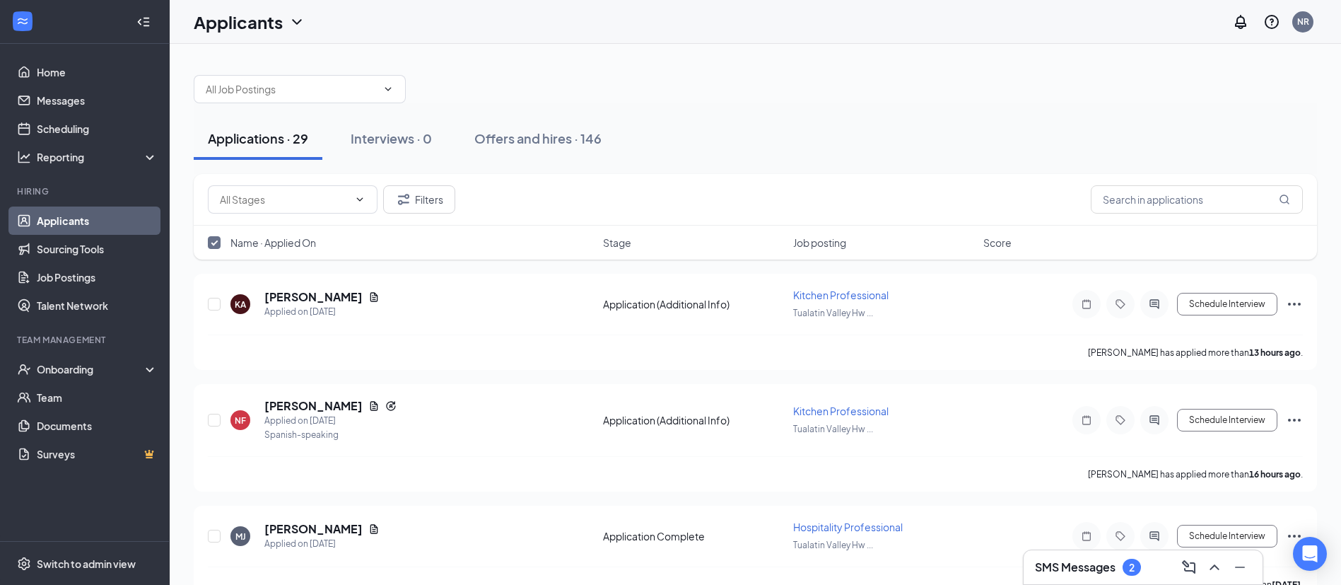
checkbox input "false"
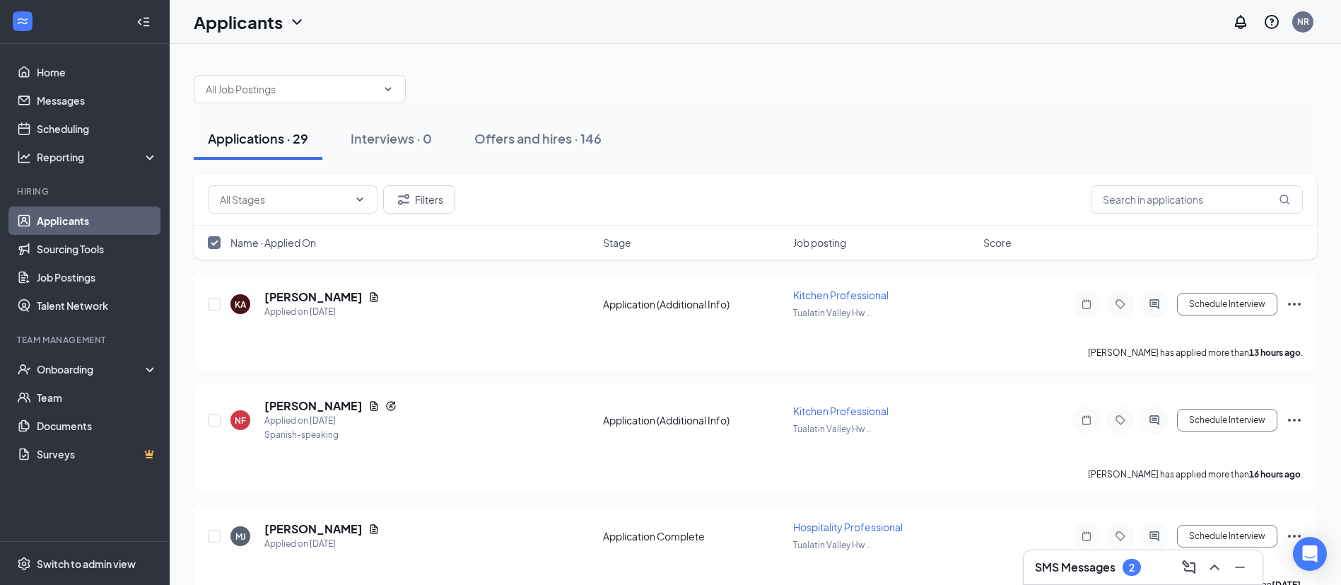
checkbox input "false"
